Goal: Task Accomplishment & Management: Manage account settings

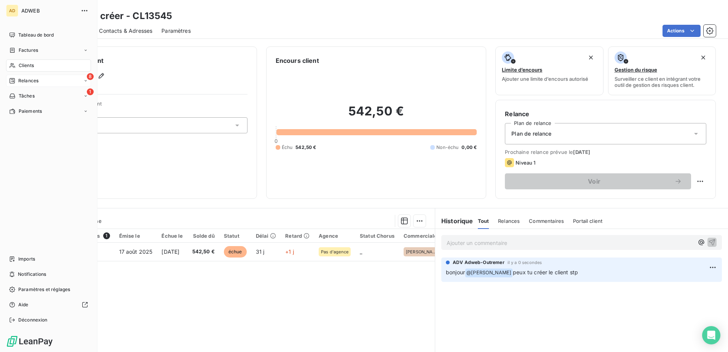
click at [22, 81] on span "Relances" at bounding box center [28, 80] width 20 height 7
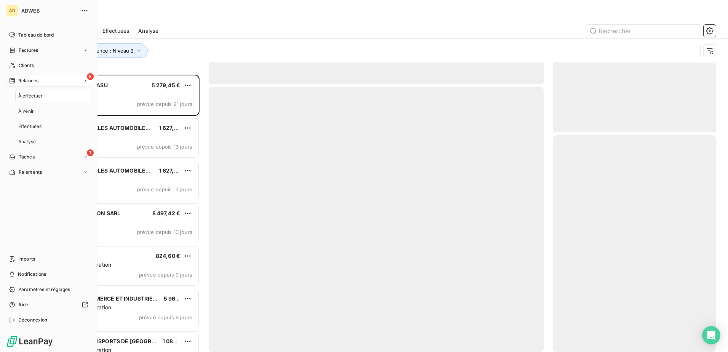
scroll to position [271, 157]
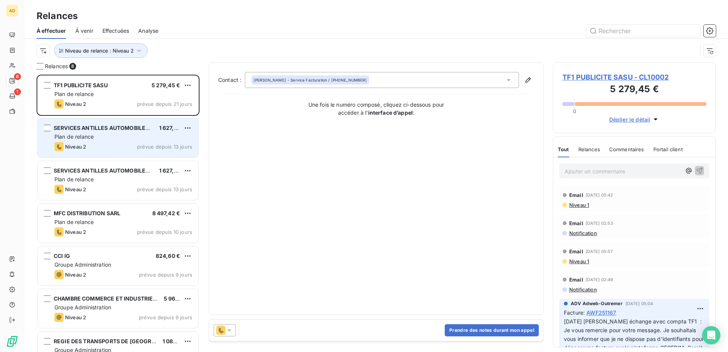
click at [123, 144] on div "Niveau 2 prévue depuis 13 jours" at bounding box center [123, 146] width 138 height 9
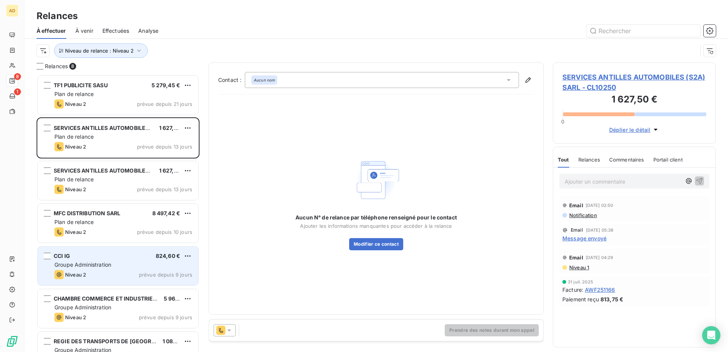
click at [102, 261] on span "Groupe Administration" at bounding box center [82, 264] width 57 height 6
